Goal: Task Accomplishment & Management: Manage account settings

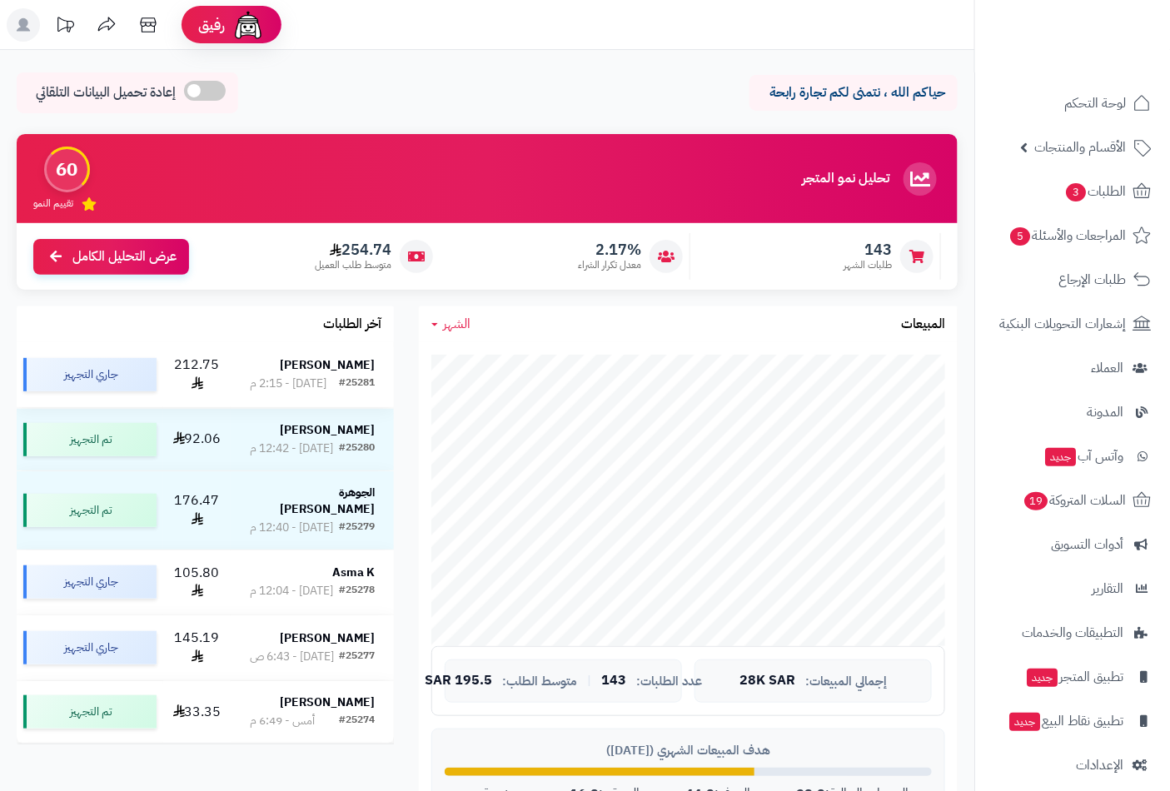
click at [375, 370] on strong "[PERSON_NAME]" at bounding box center [327, 365] width 95 height 17
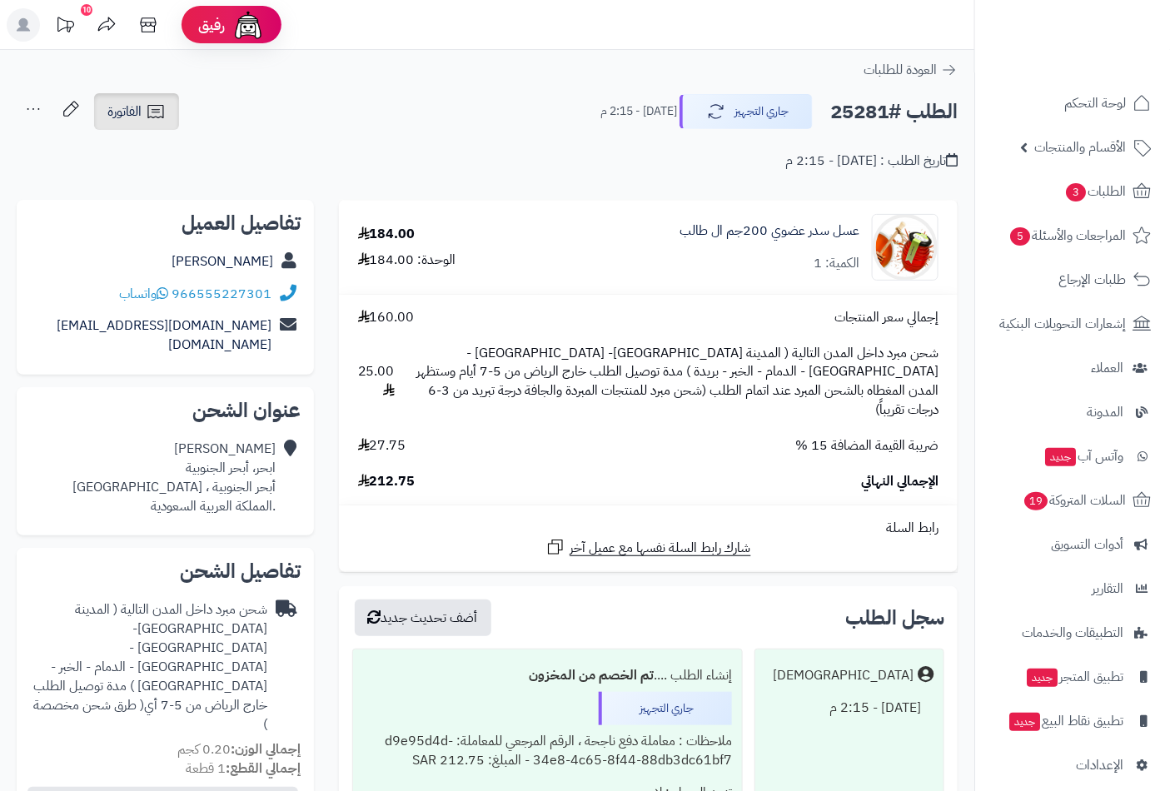
click at [122, 113] on span "الفاتورة" at bounding box center [124, 112] width 34 height 20
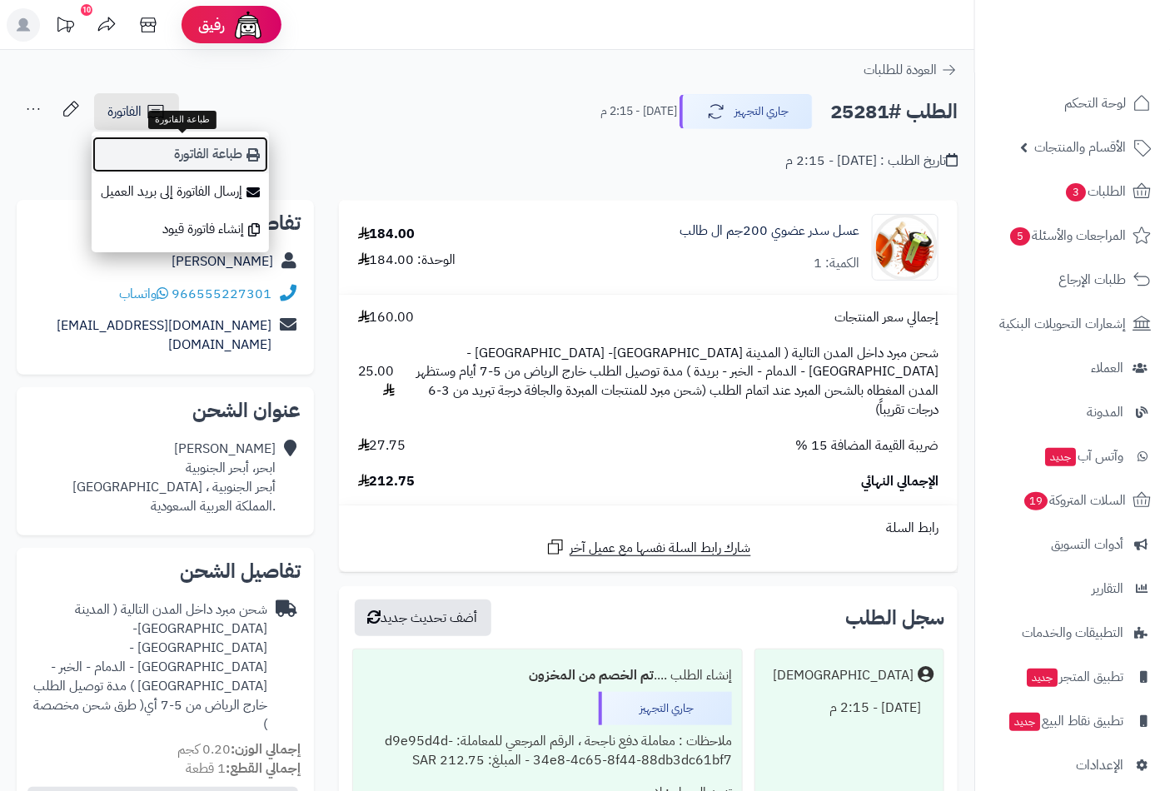
click at [219, 158] on link "طباعة الفاتورة" at bounding box center [180, 154] width 177 height 37
